Goal: Transaction & Acquisition: Purchase product/service

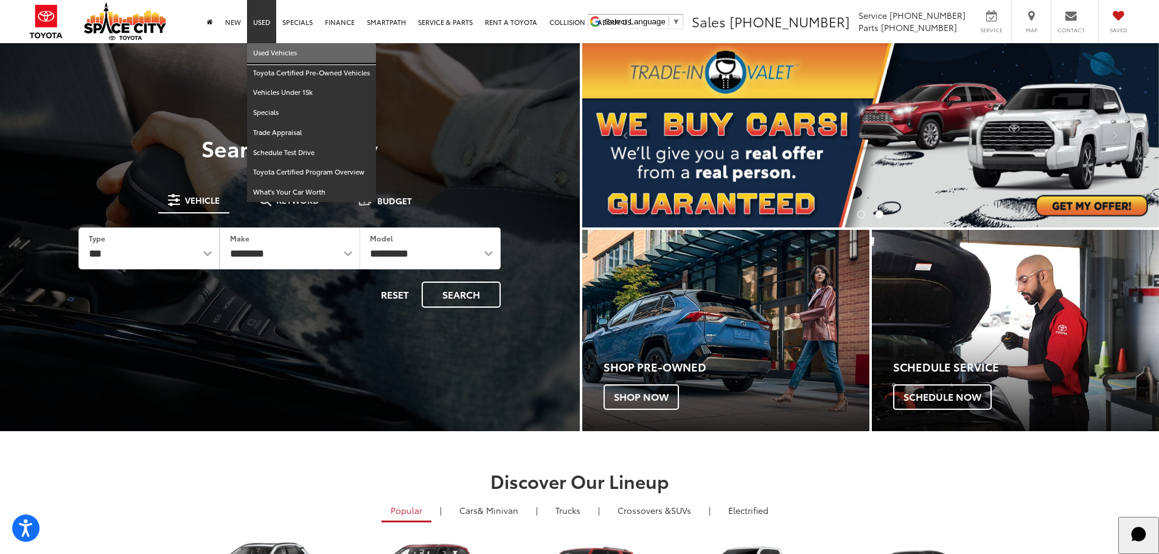
click at [262, 58] on link "Used Vehicles" at bounding box center [311, 53] width 129 height 20
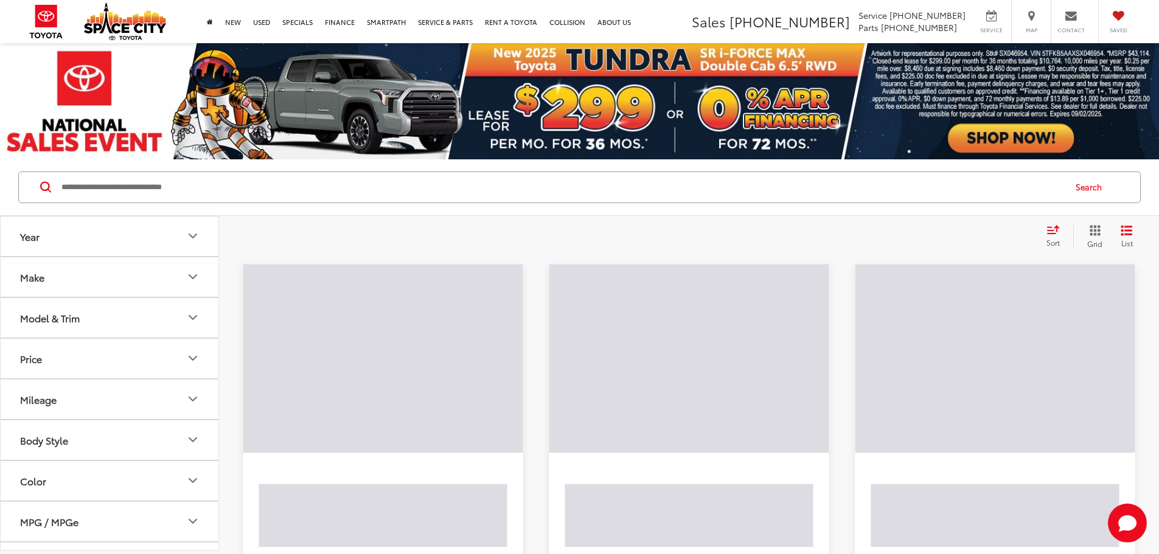
click at [257, 184] on input "Search by Make, Model, or Keyword" at bounding box center [562, 187] width 1004 height 29
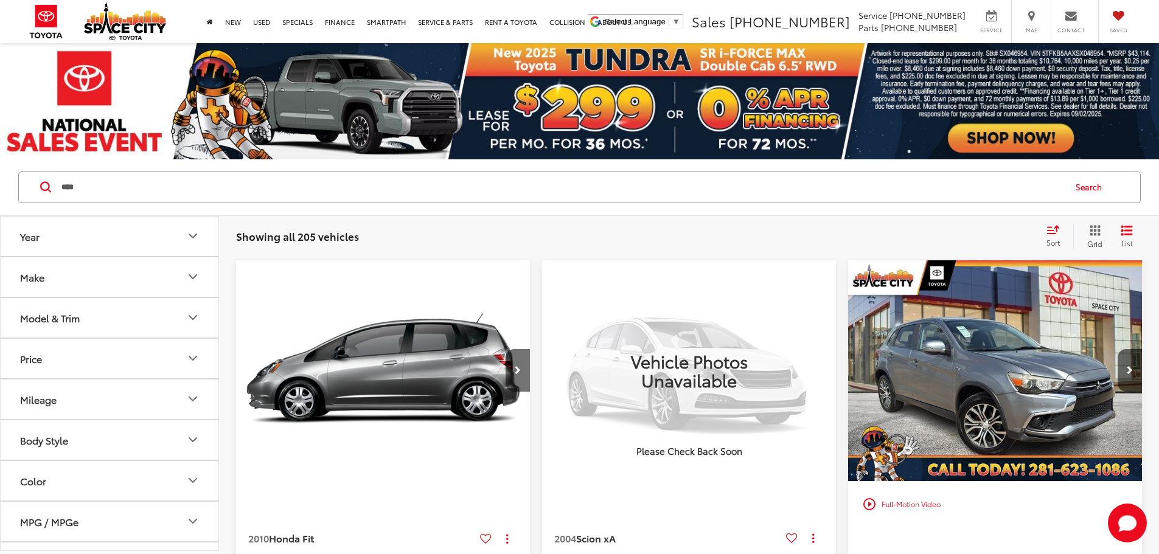
type input "****"
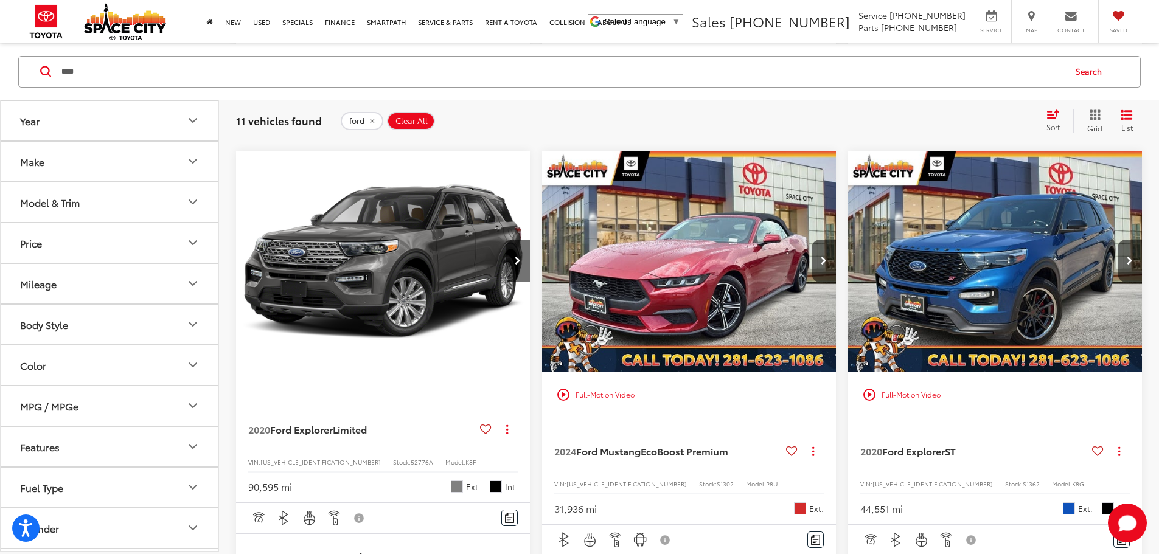
scroll to position [1582, 0]
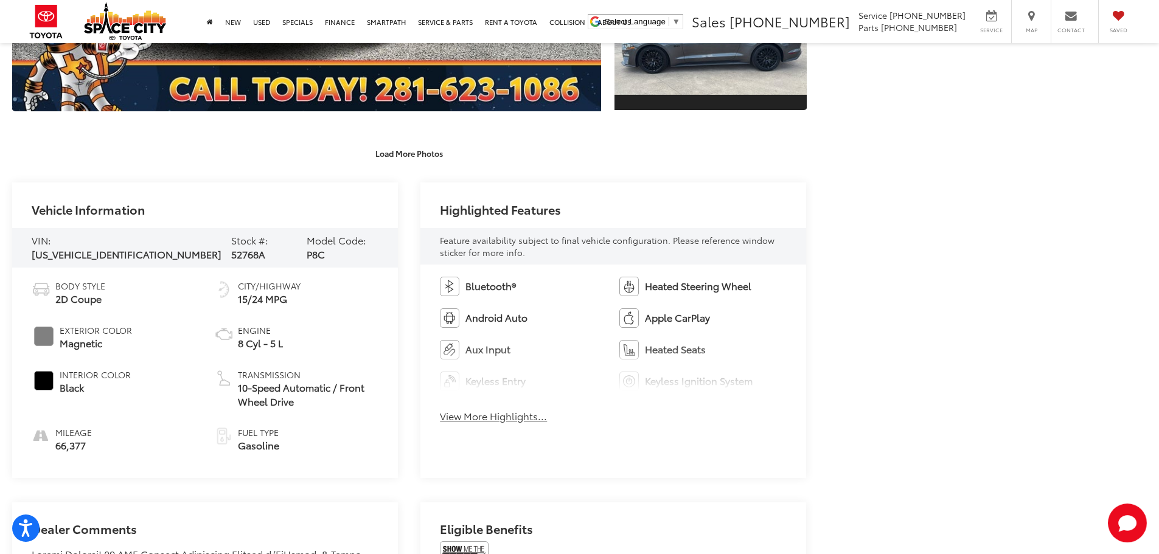
click at [510, 428] on div "Bluetooth® Heated Steering Wheel Android Auto Apple CarPlay Aux Input Heated Se…" at bounding box center [613, 354] width 386 height 178
click at [482, 419] on button "View More Highlights..." at bounding box center [493, 416] width 107 height 14
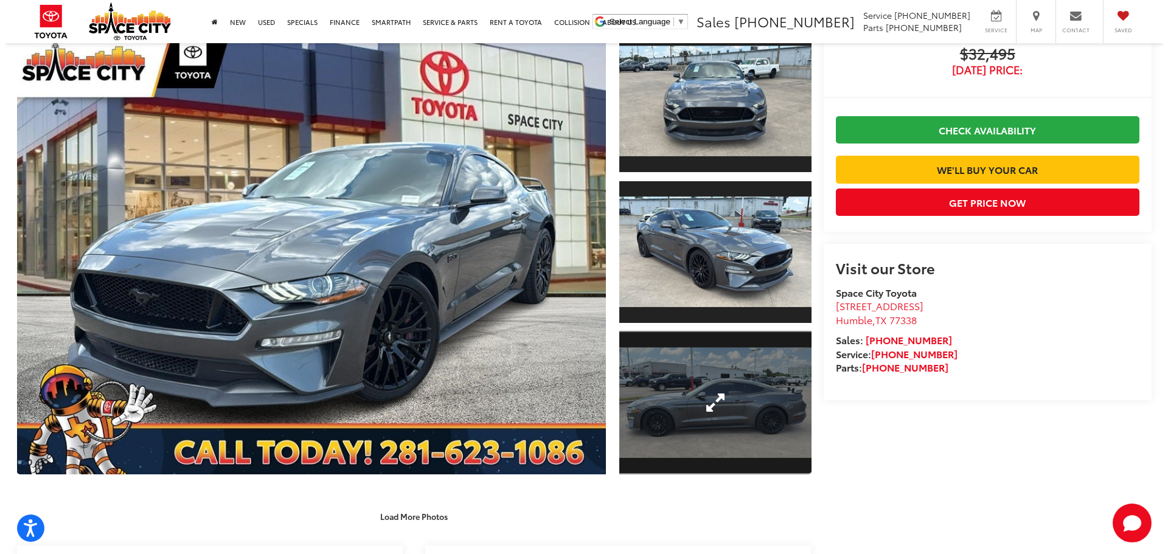
scroll to position [85, 0]
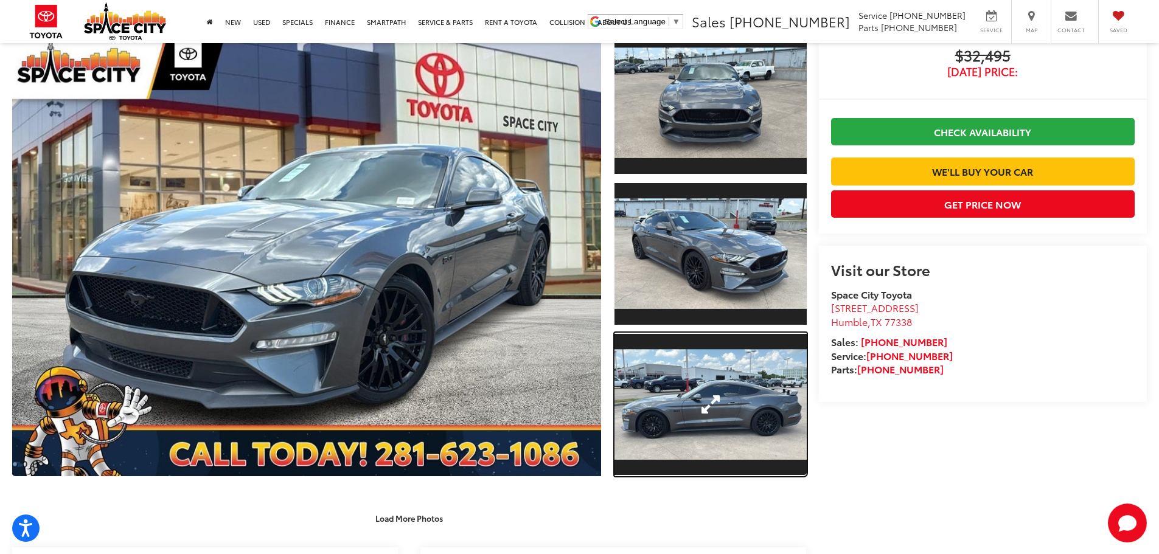
click at [737, 361] on link "Expand Photo 3" at bounding box center [711, 405] width 192 height 144
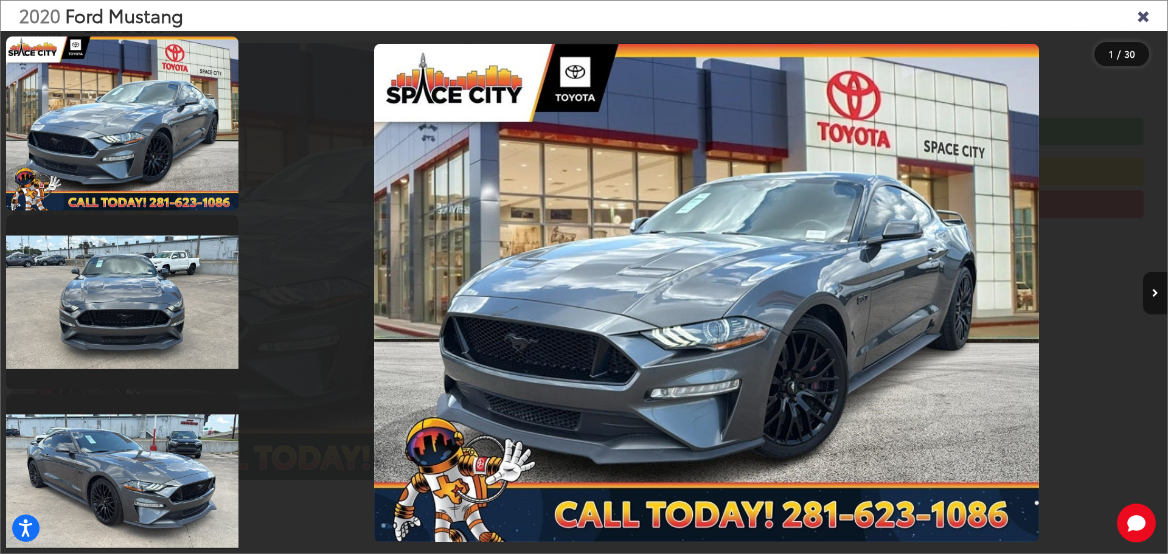
scroll to position [0, 2764]
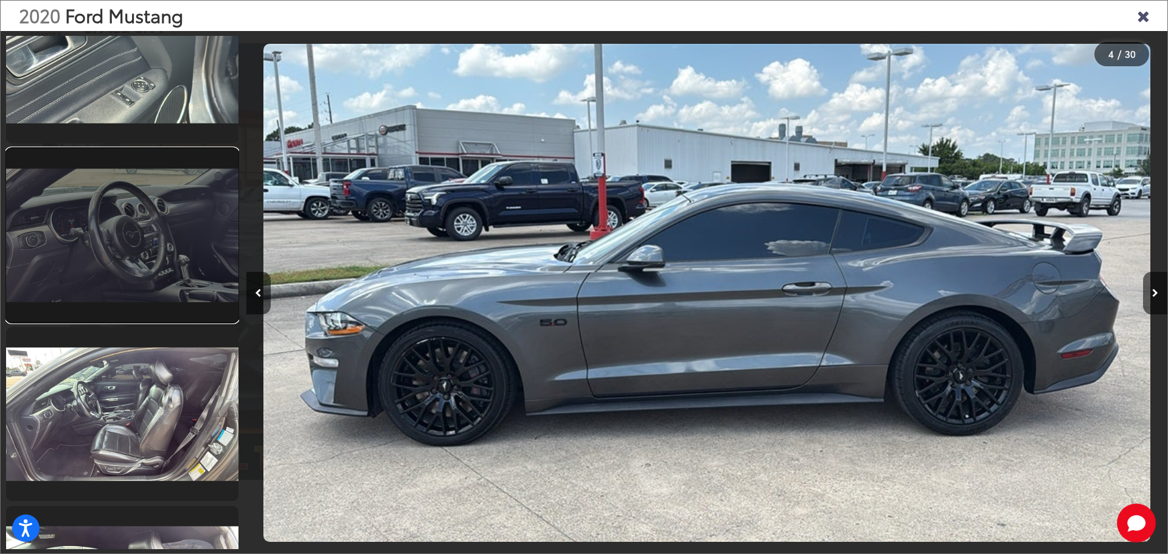
click at [185, 296] on link at bounding box center [122, 235] width 232 height 174
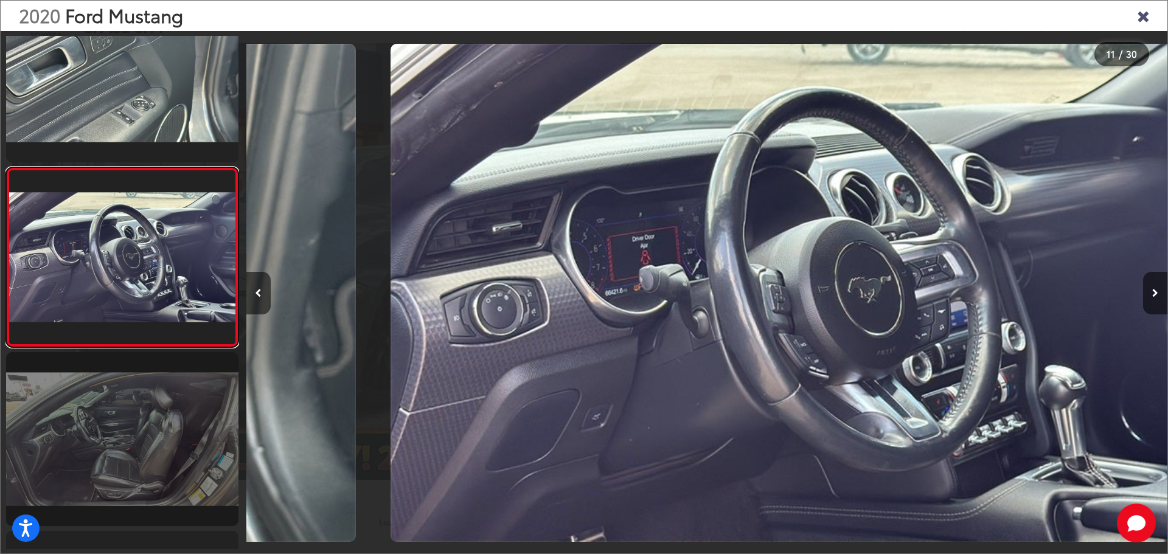
scroll to position [0, 9215]
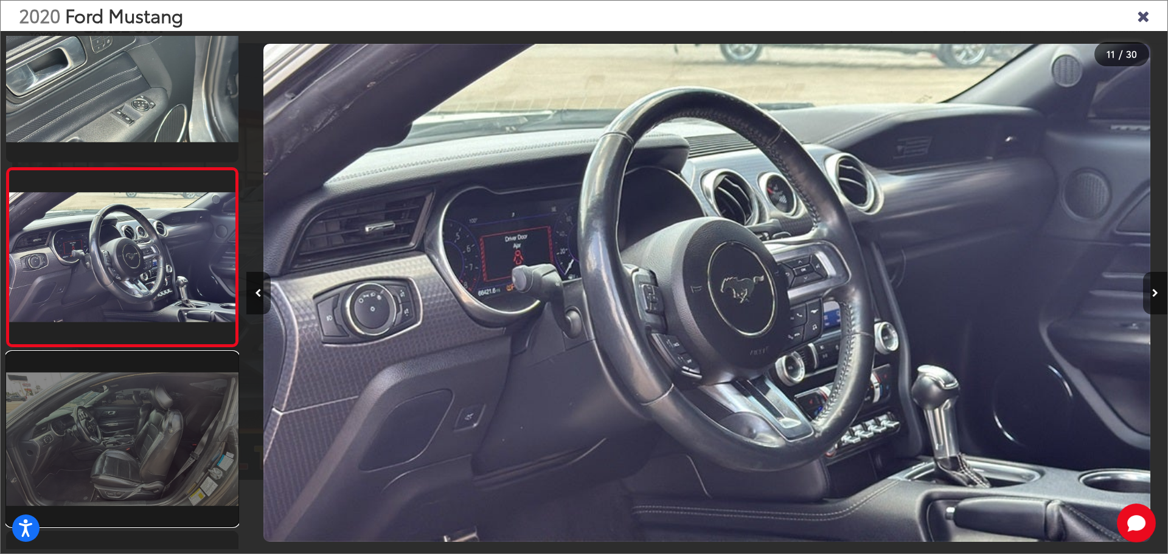
click at [176, 428] on link at bounding box center [122, 439] width 232 height 174
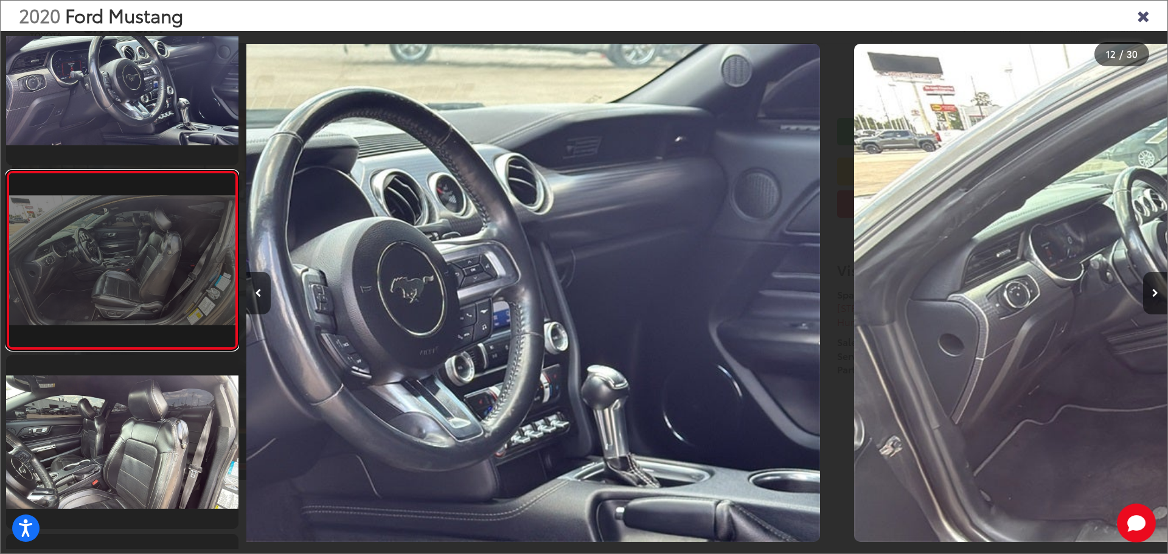
scroll to position [1838, 0]
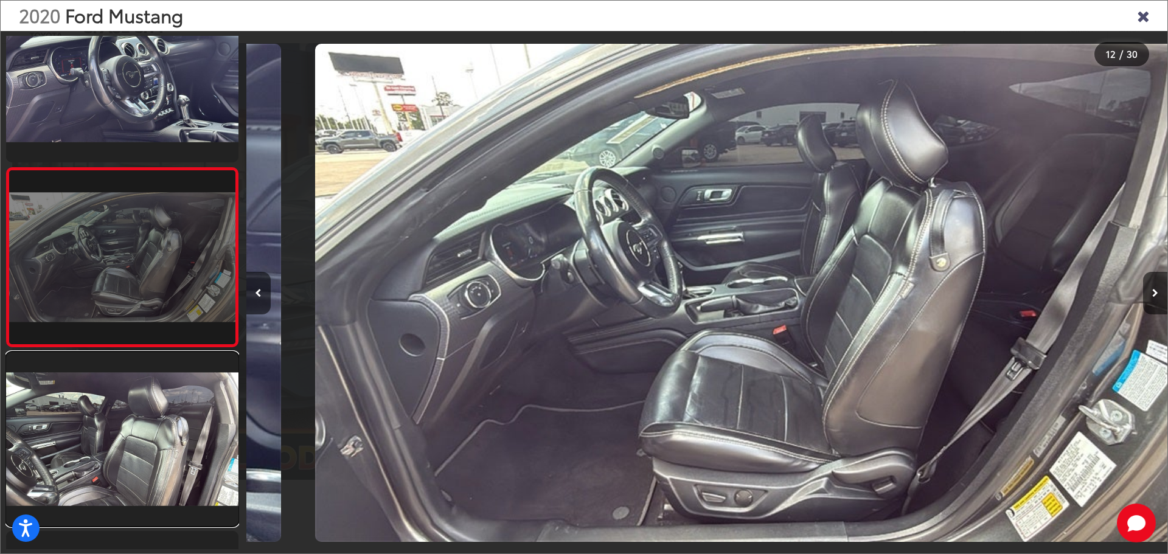
click at [179, 427] on link at bounding box center [122, 439] width 232 height 174
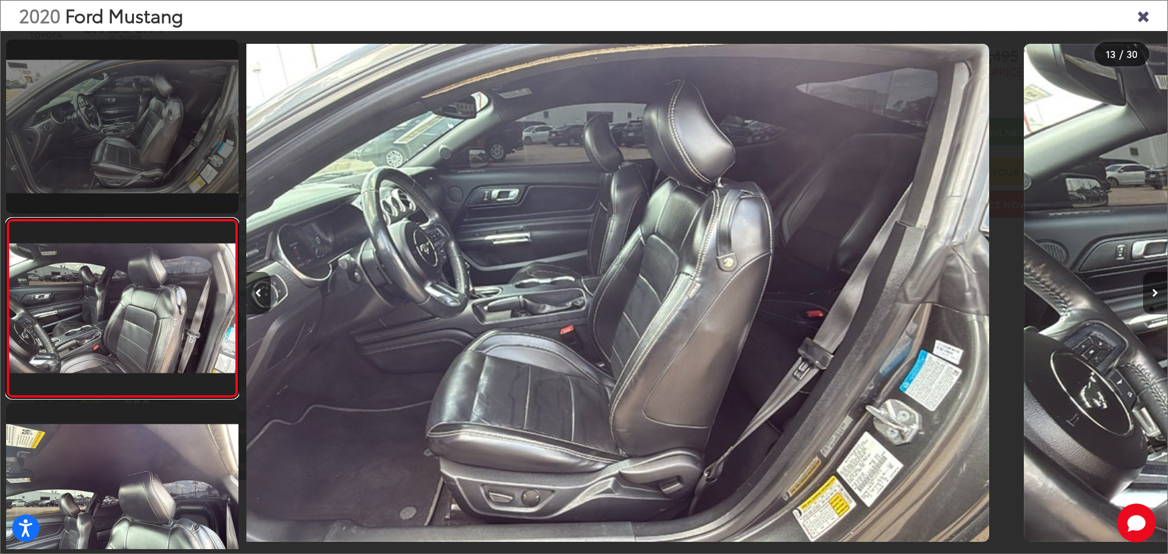
scroll to position [2017, 0]
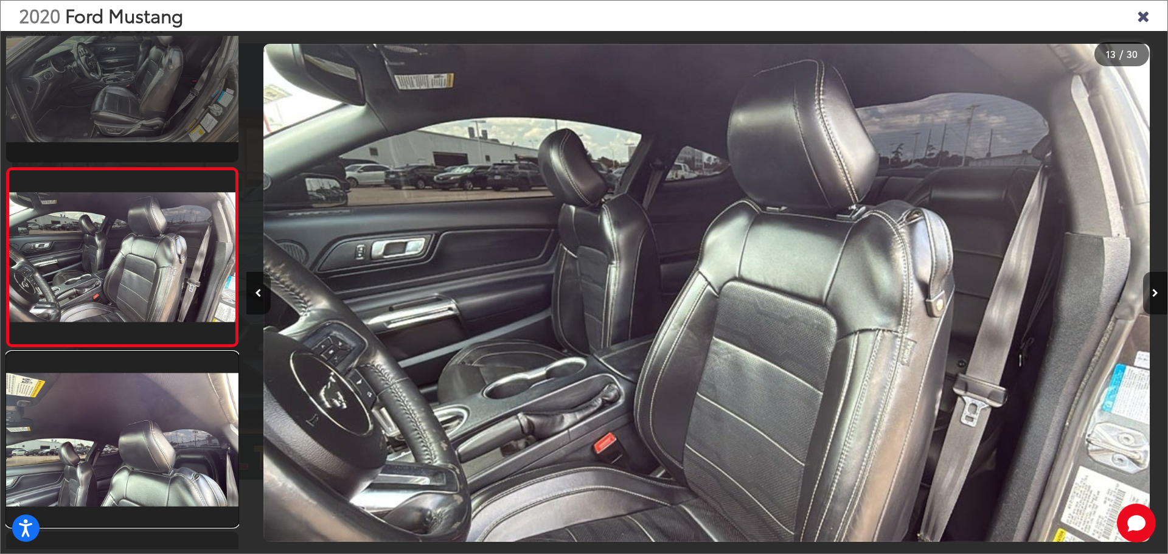
click at [179, 427] on link at bounding box center [122, 439] width 232 height 174
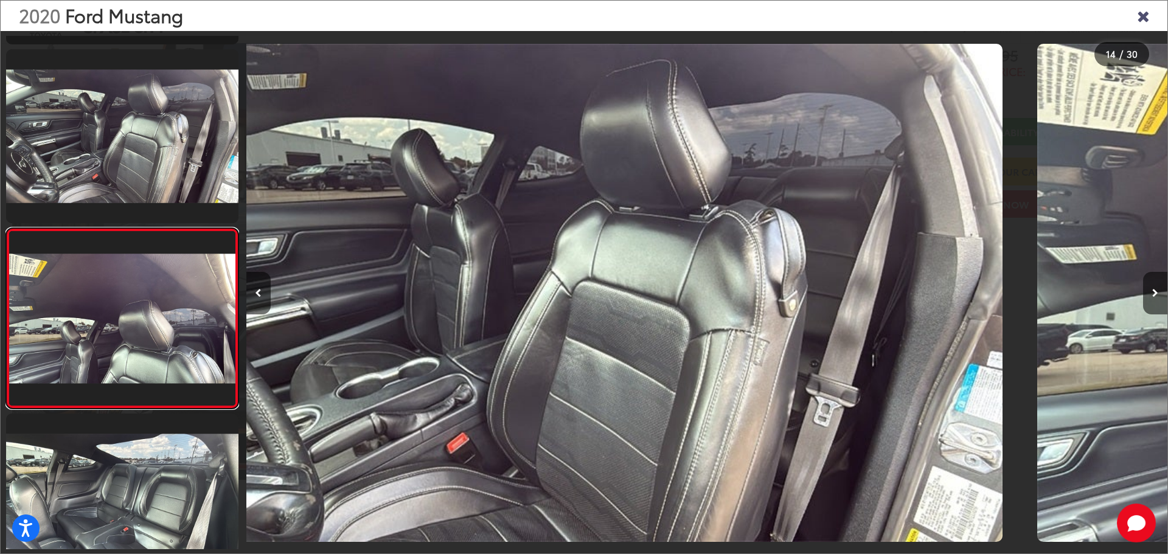
scroll to position [2196, 0]
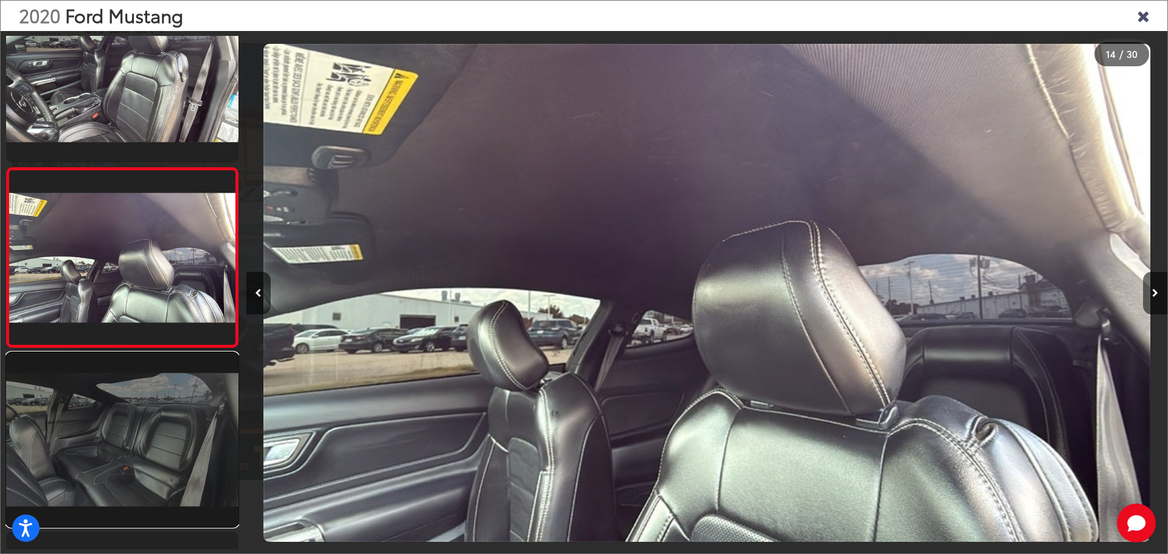
click at [179, 427] on link at bounding box center [122, 440] width 232 height 174
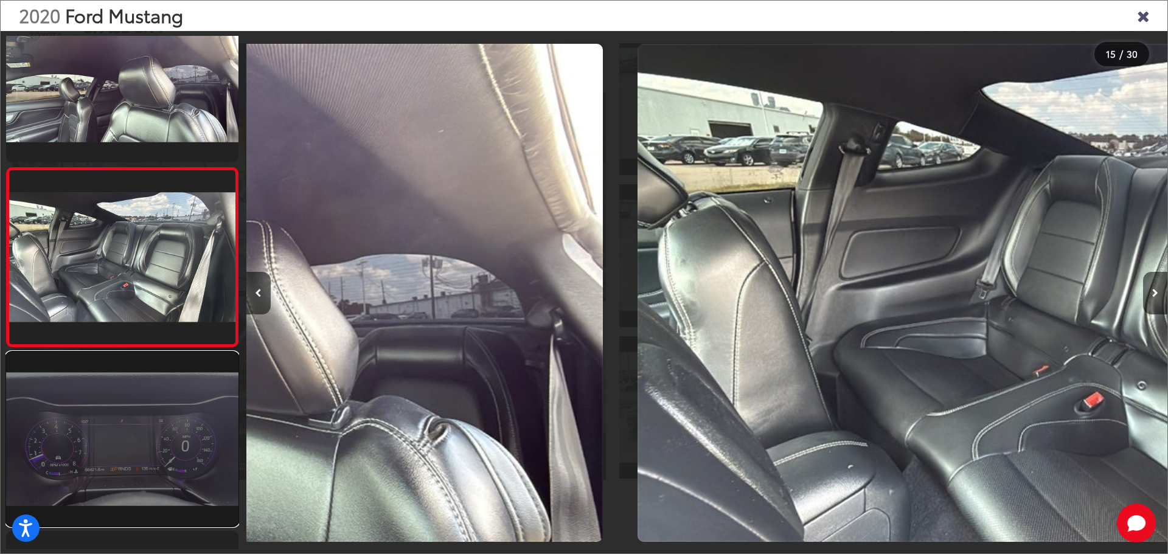
scroll to position [0, 12739]
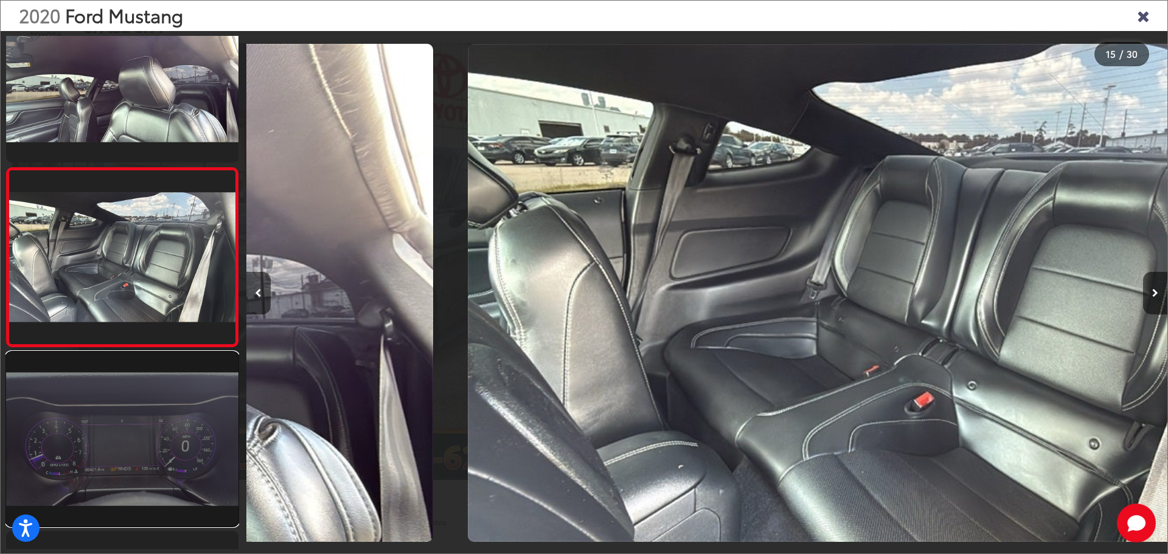
click at [180, 427] on link at bounding box center [122, 439] width 232 height 174
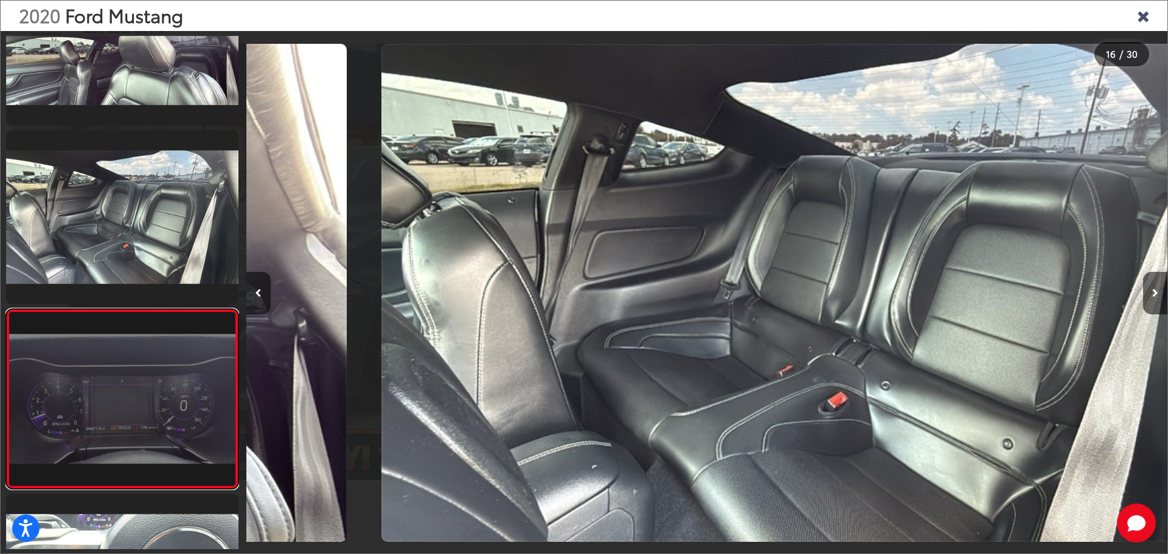
scroll to position [0, 0]
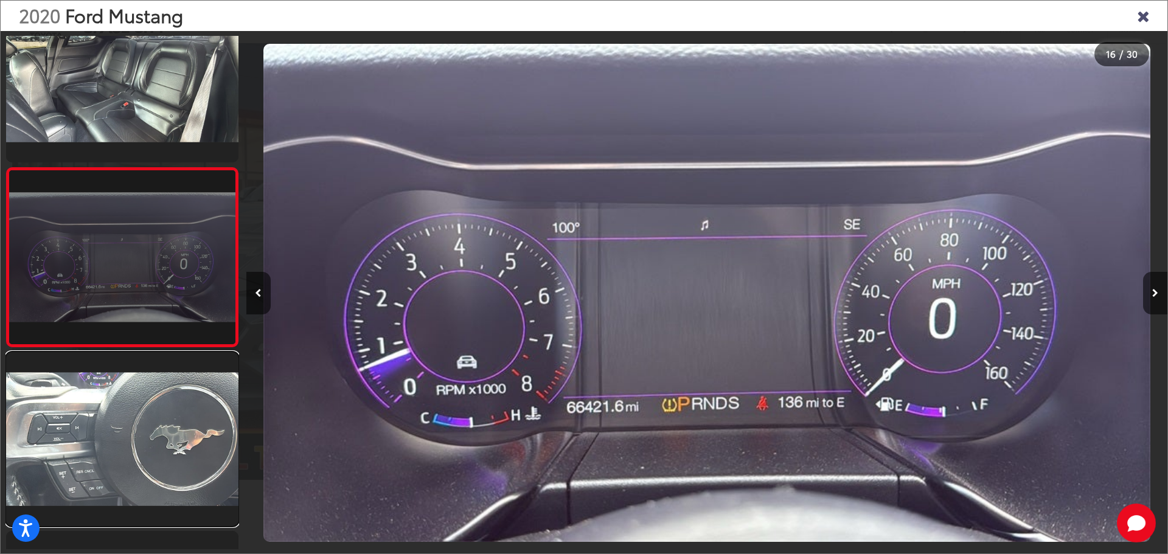
click at [180, 427] on link at bounding box center [122, 439] width 232 height 174
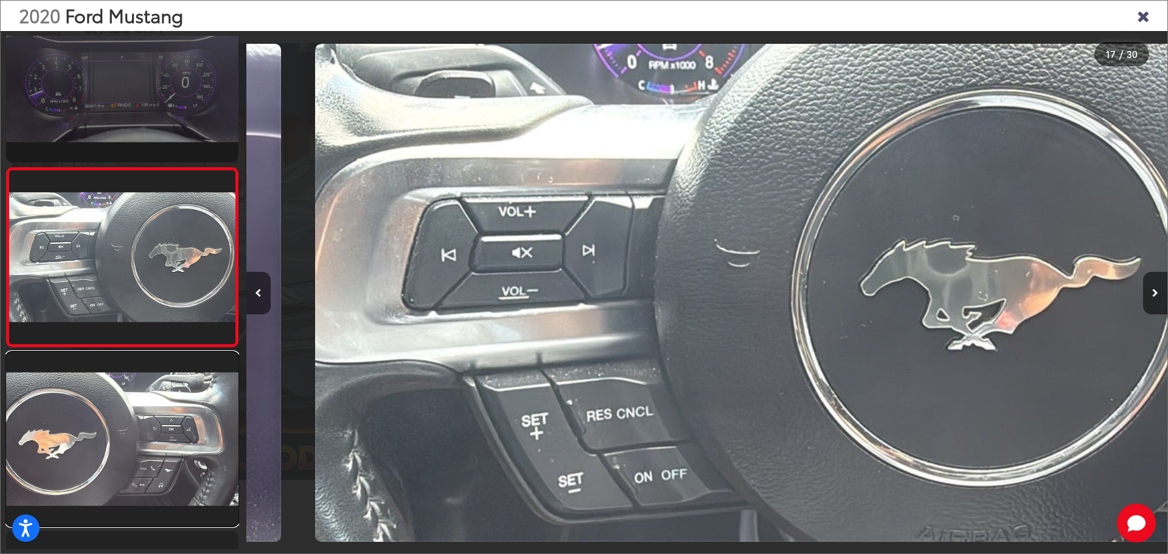
click at [180, 427] on link at bounding box center [122, 439] width 232 height 174
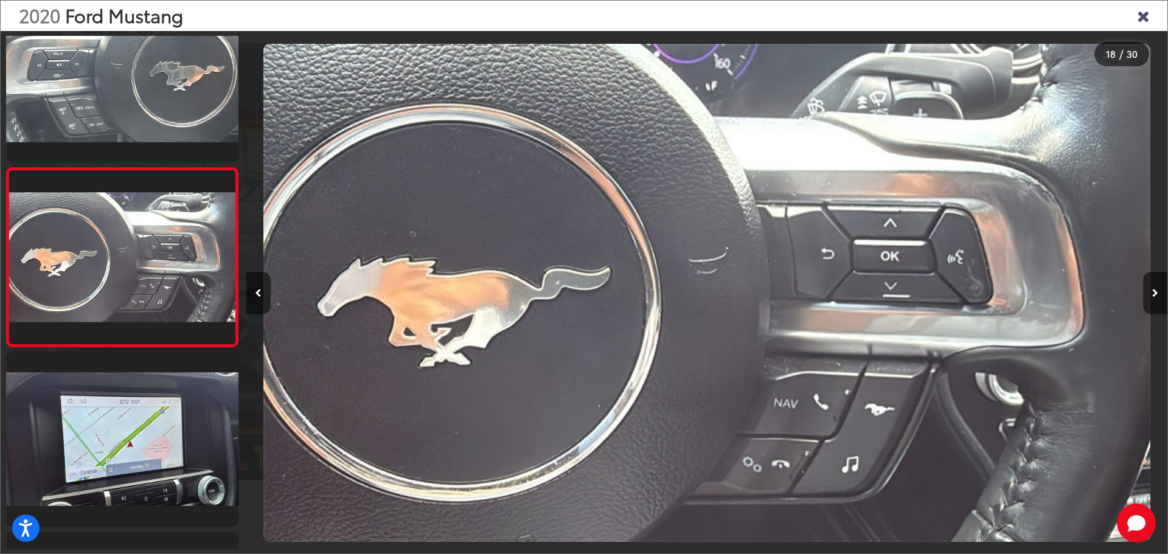
click at [1138, 18] on icon "Close gallery" at bounding box center [1143, 15] width 12 height 16
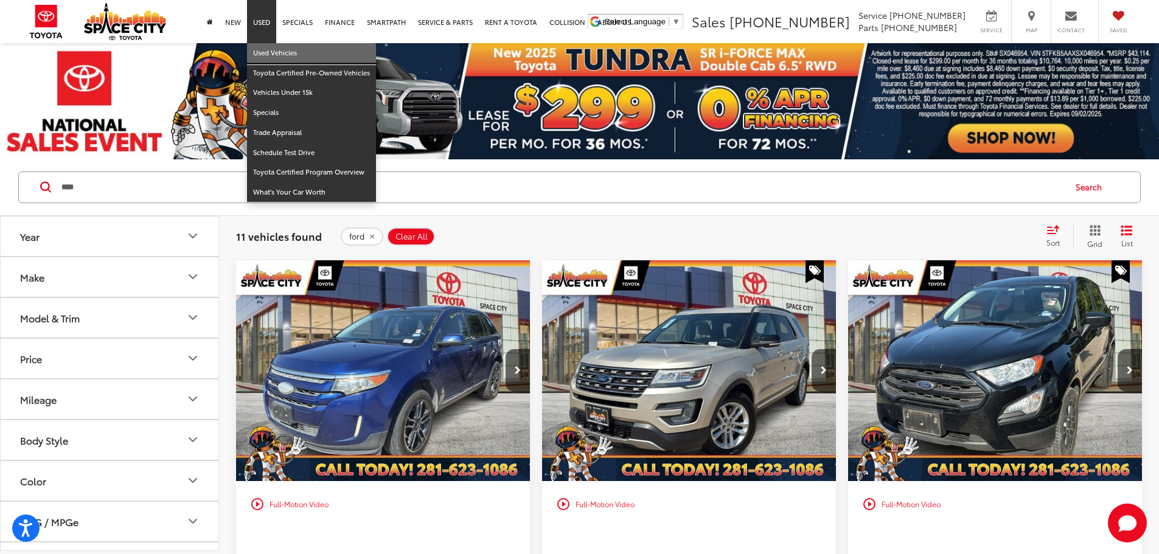
click at [267, 55] on link "Used Vehicles" at bounding box center [311, 53] width 129 height 20
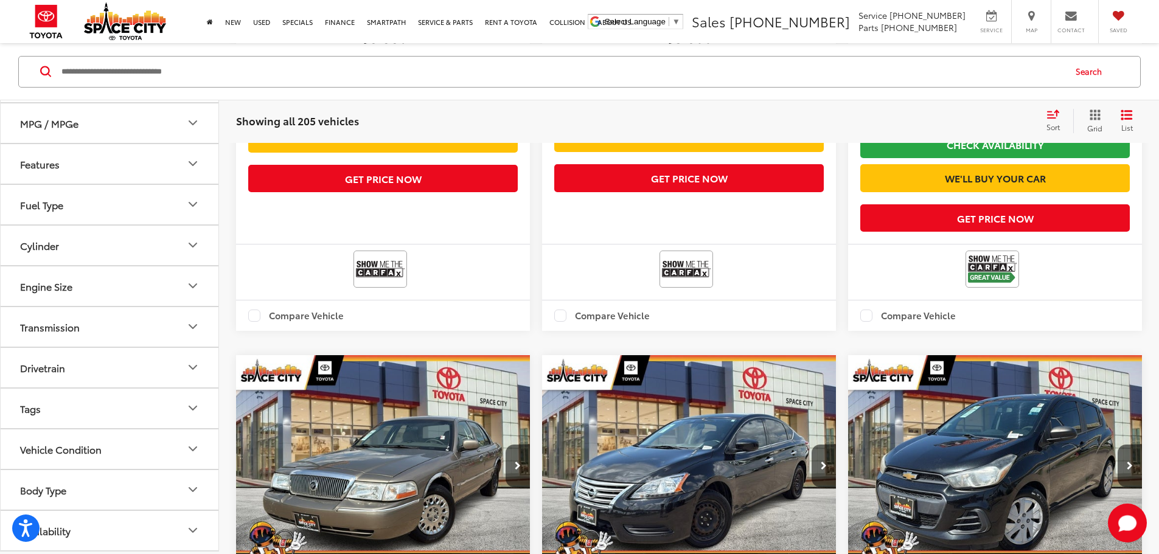
scroll to position [974, 0]
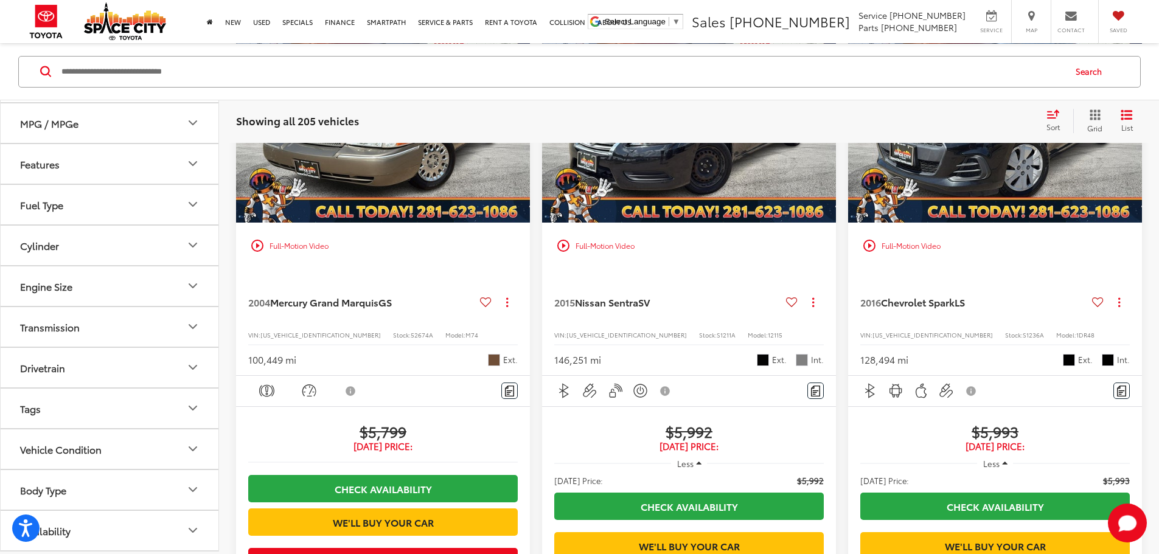
click at [183, 486] on button "Body Type" at bounding box center [110, 490] width 219 height 40
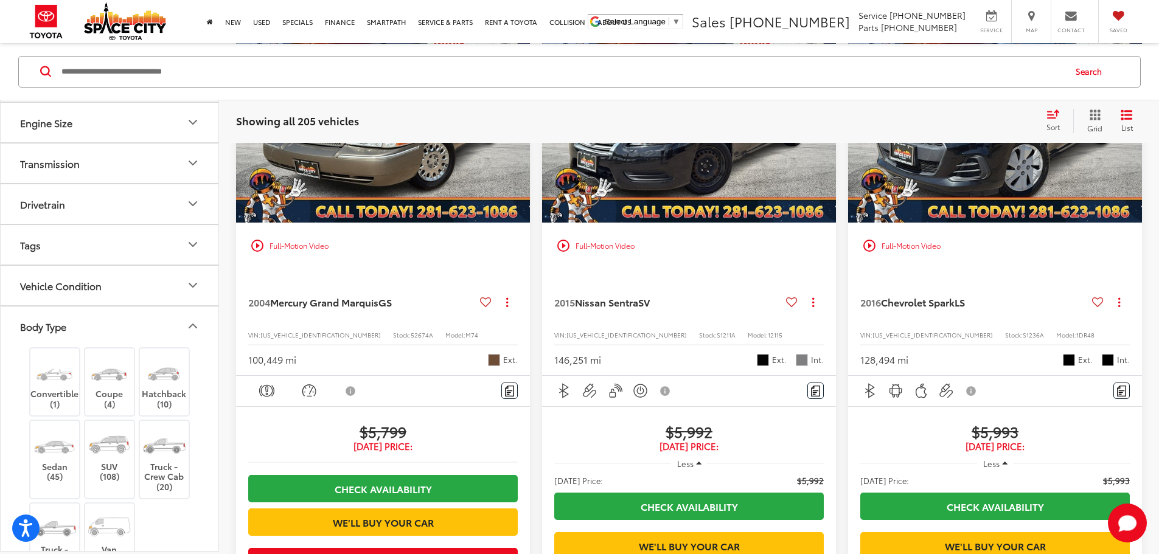
scroll to position [542, 0]
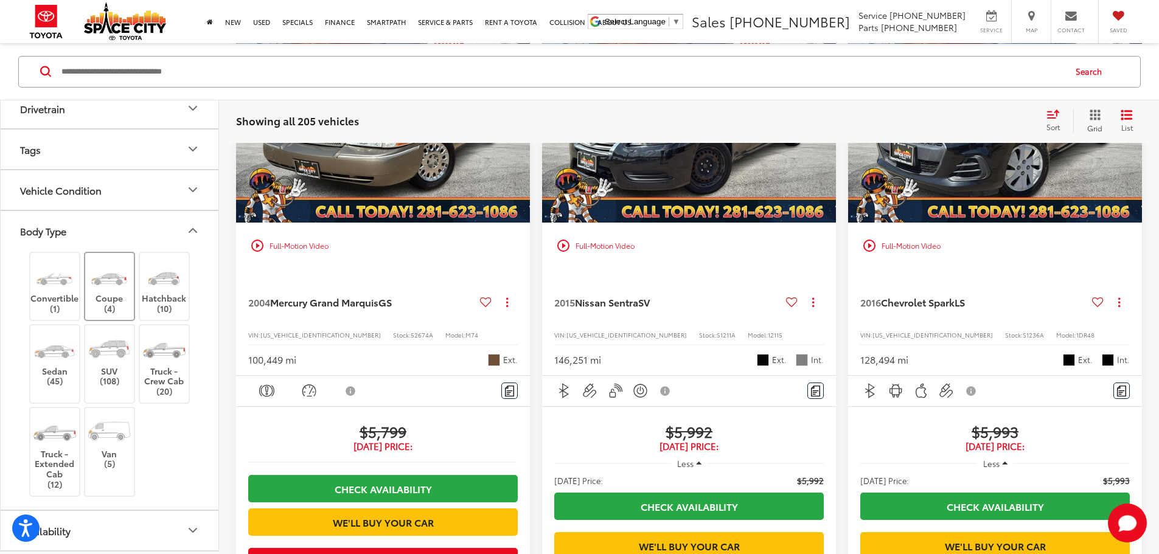
click at [108, 279] on img at bounding box center [109, 276] width 46 height 34
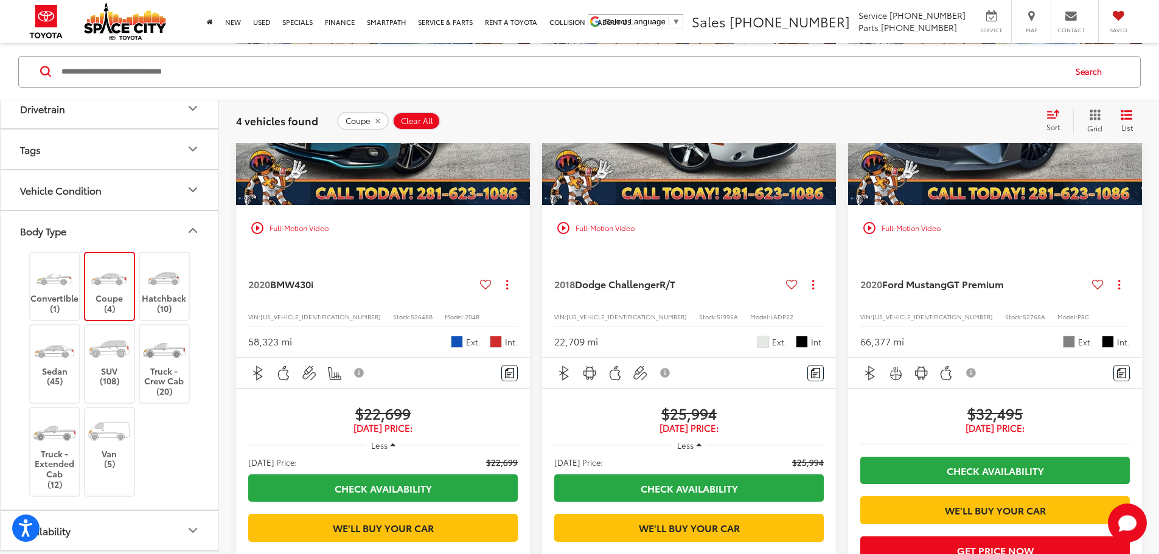
scroll to position [55, 0]
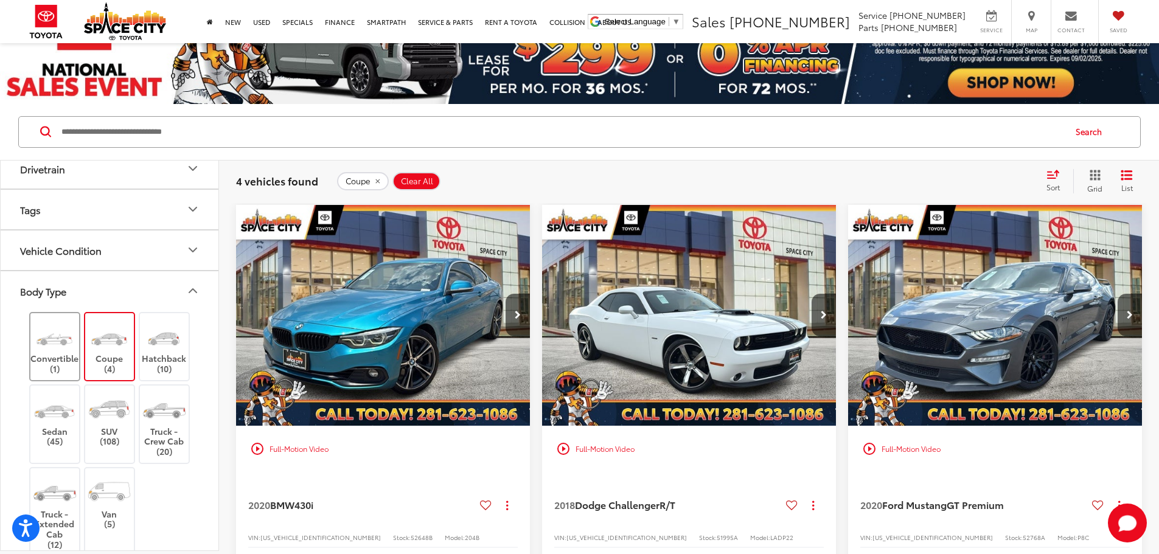
drag, startPoint x: 57, startPoint y: 351, endPoint x: 43, endPoint y: 352, distance: 14.0
click at [57, 351] on img at bounding box center [55, 336] width 46 height 34
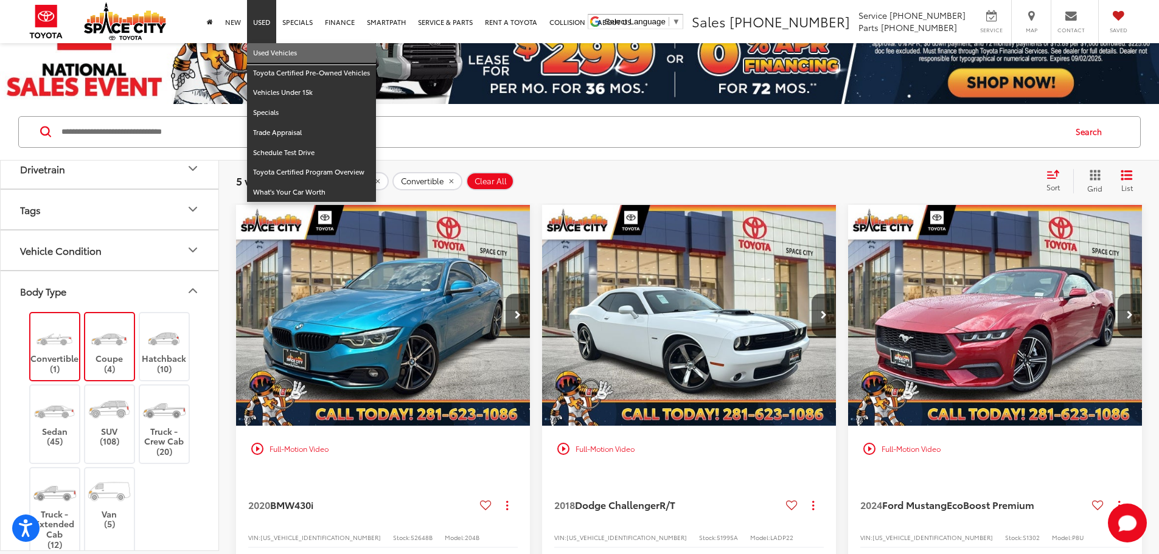
click at [257, 56] on link "Used Vehicles" at bounding box center [311, 53] width 129 height 20
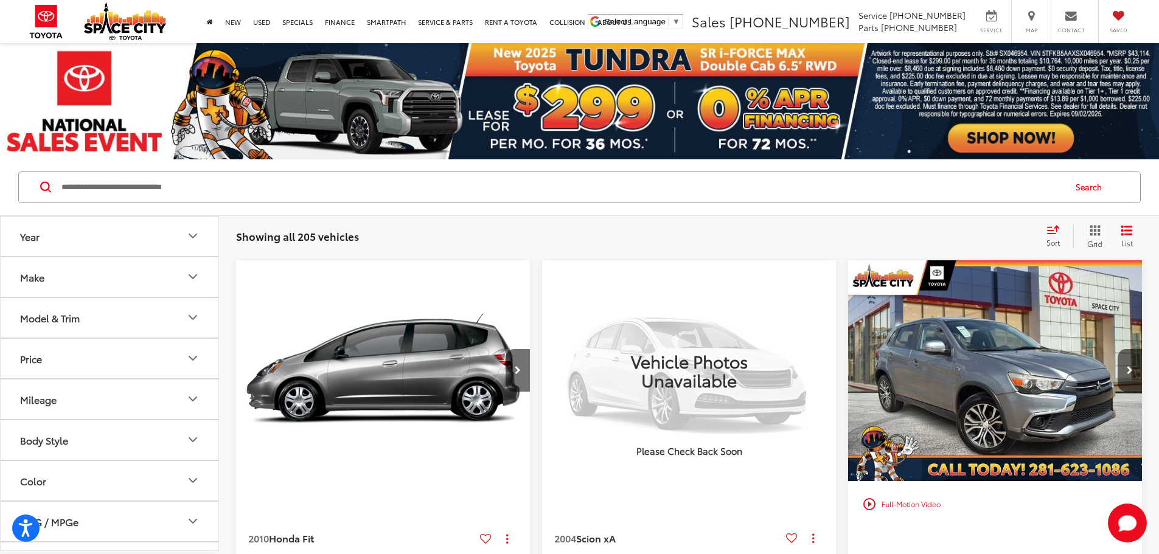
click at [179, 329] on button "Model & Trim" at bounding box center [110, 318] width 219 height 40
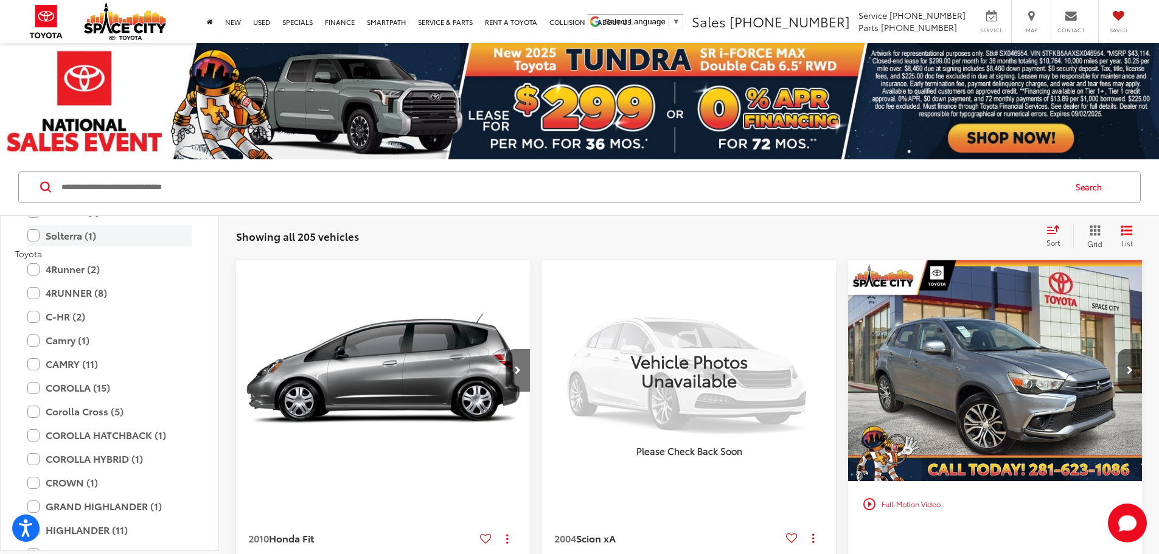
scroll to position [2008, 0]
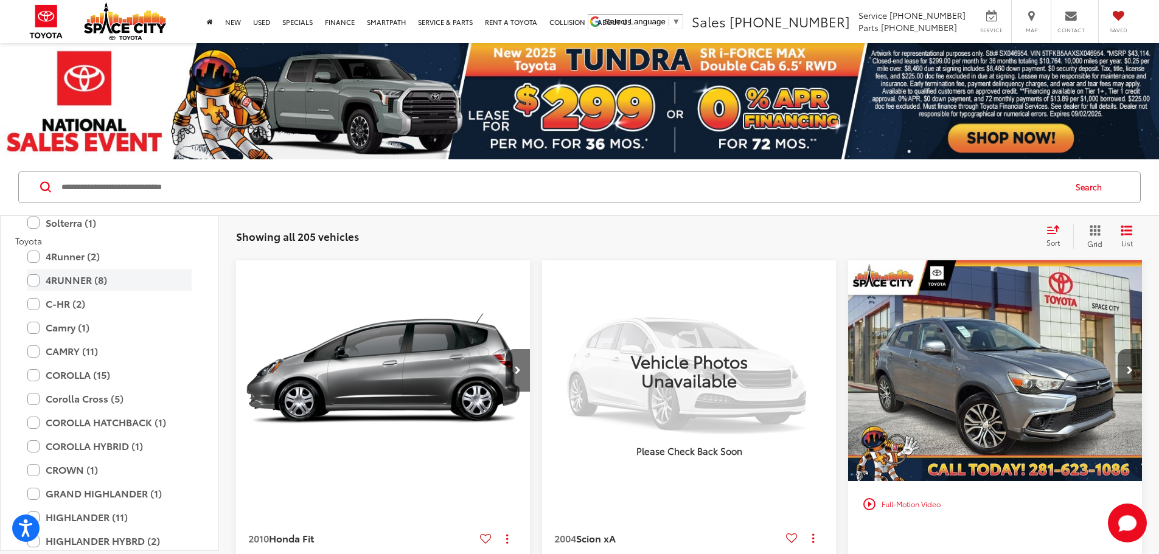
click at [36, 278] on label "4RUNNER (8)" at bounding box center [109, 280] width 164 height 21
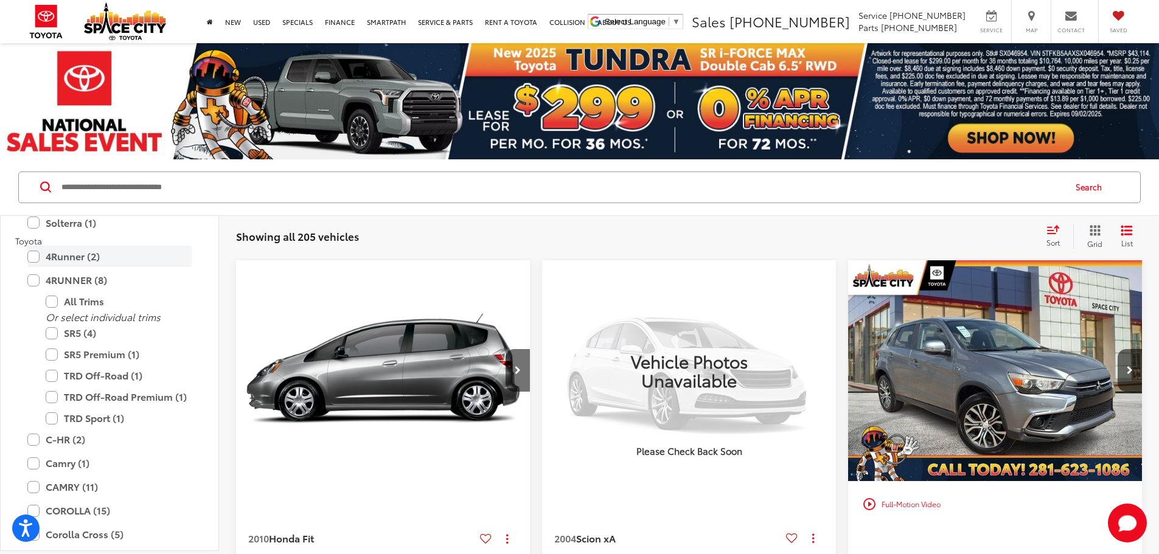
click at [34, 257] on label "4Runner (2)" at bounding box center [109, 256] width 164 height 21
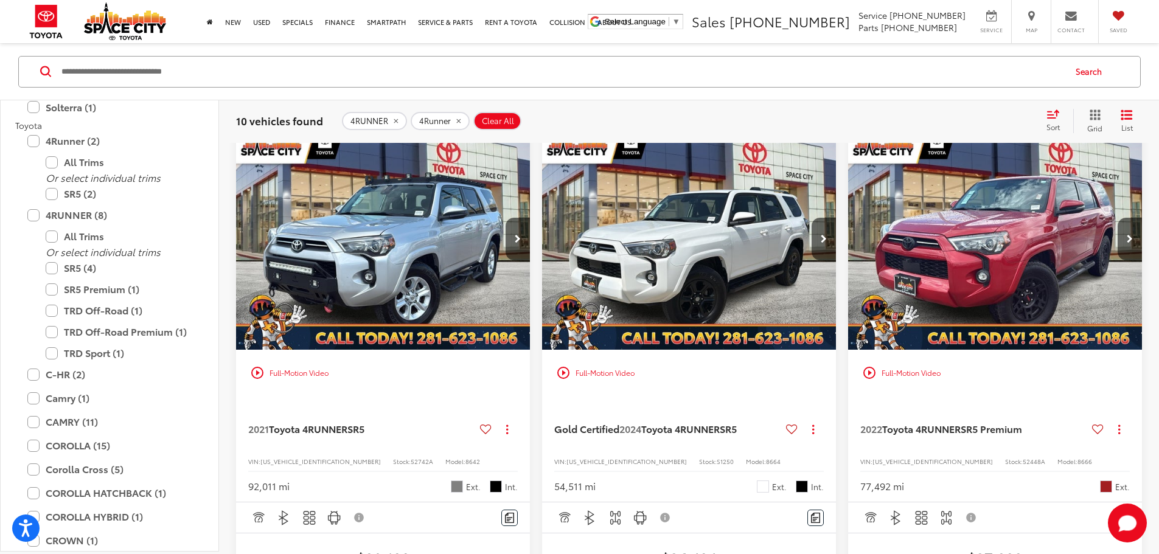
scroll to position [122, 0]
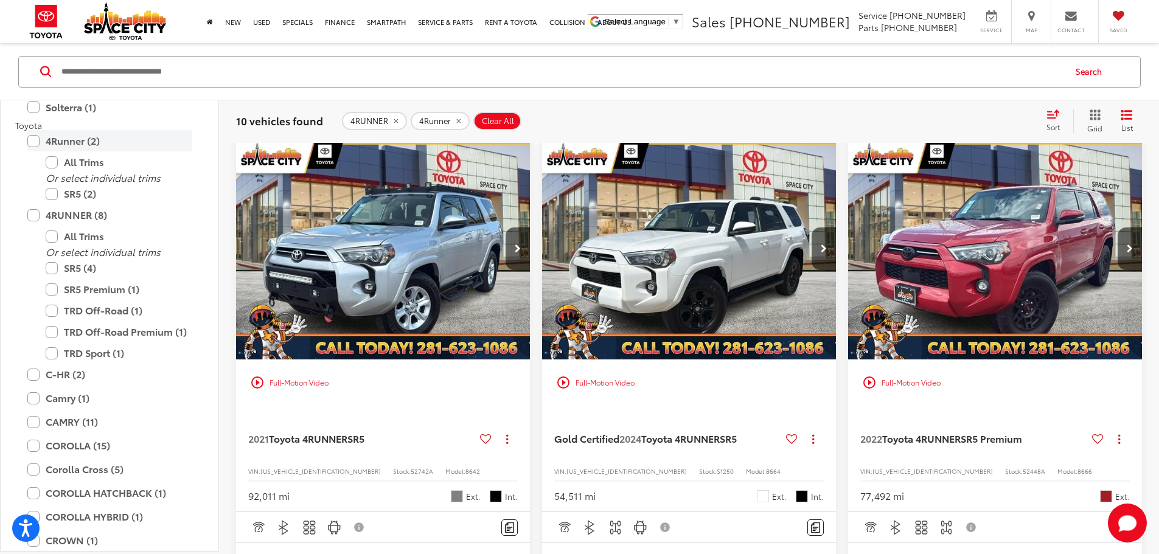
click at [37, 142] on label "4Runner (2)" at bounding box center [109, 140] width 164 height 21
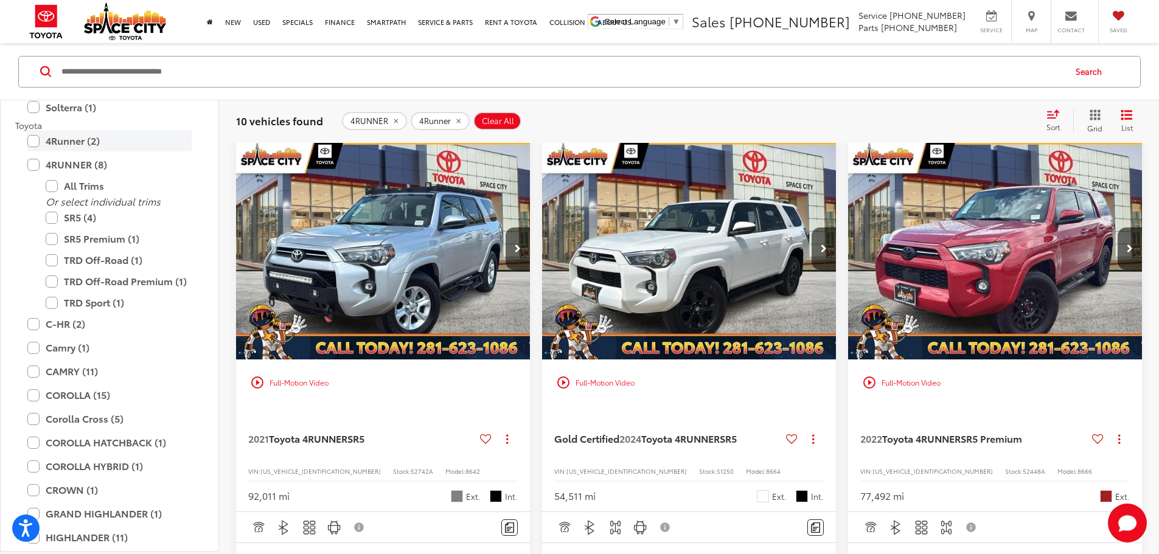
scroll to position [116, 0]
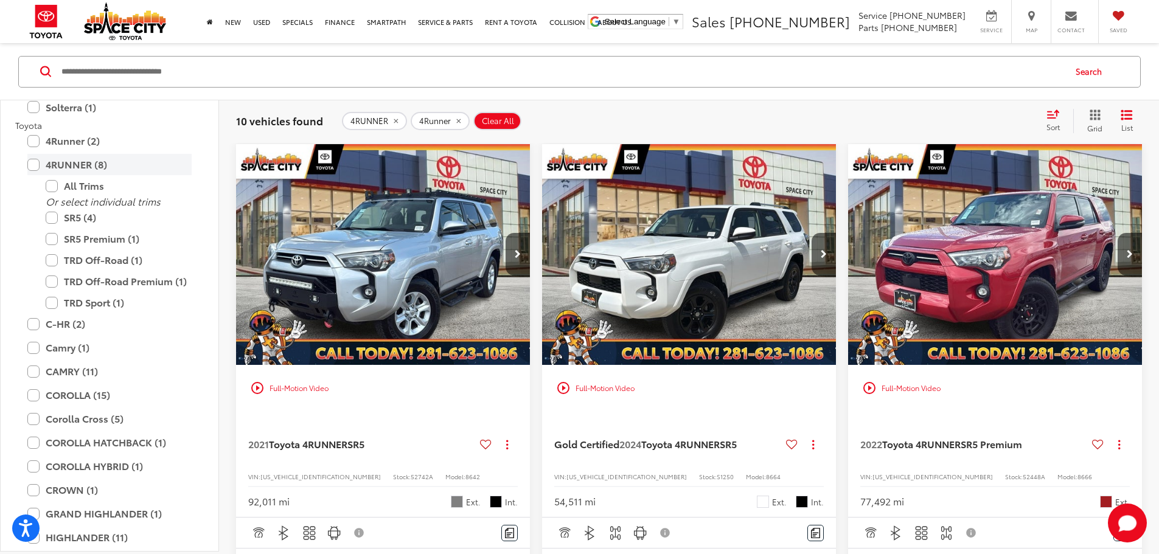
click at [33, 163] on label "4RUNNER (8)" at bounding box center [109, 164] width 164 height 21
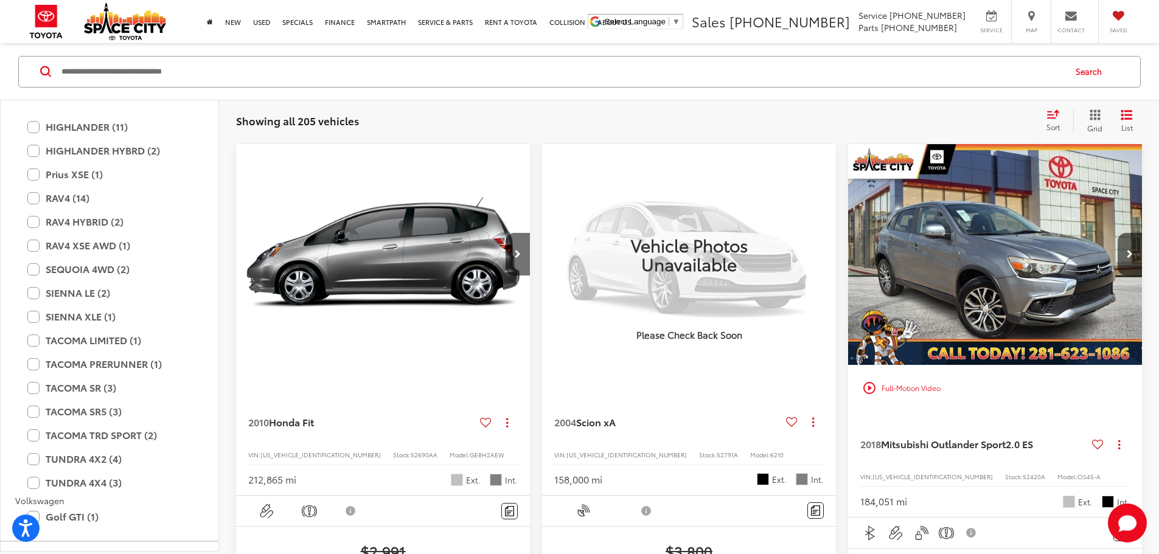
scroll to position [2312, 0]
